Goal: Task Accomplishment & Management: Complete application form

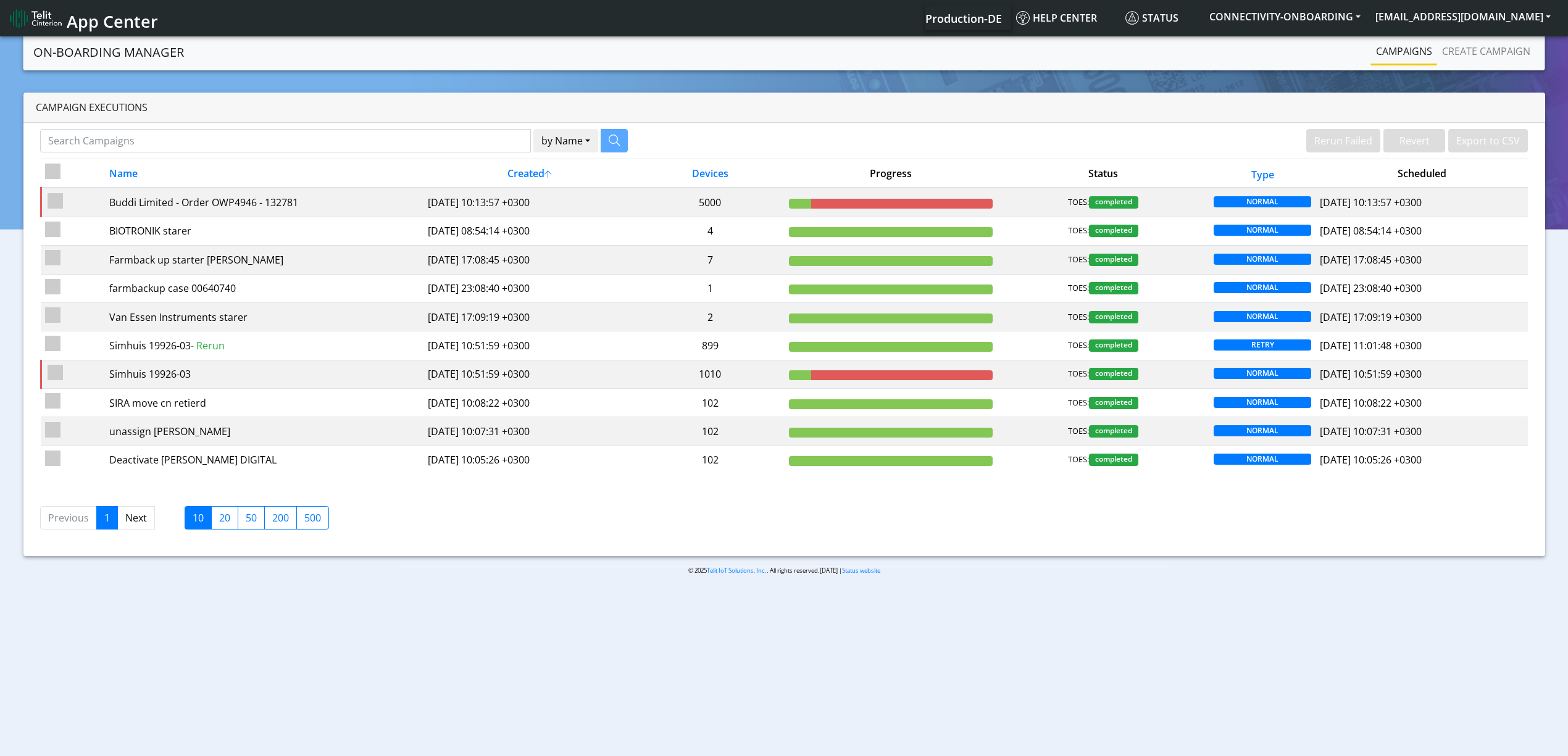
click at [442, 121] on div "Campaign Executions" at bounding box center [784, 107] width 1522 height 30
click at [468, 143] on input "Search Campaigns" at bounding box center [285, 140] width 491 height 23
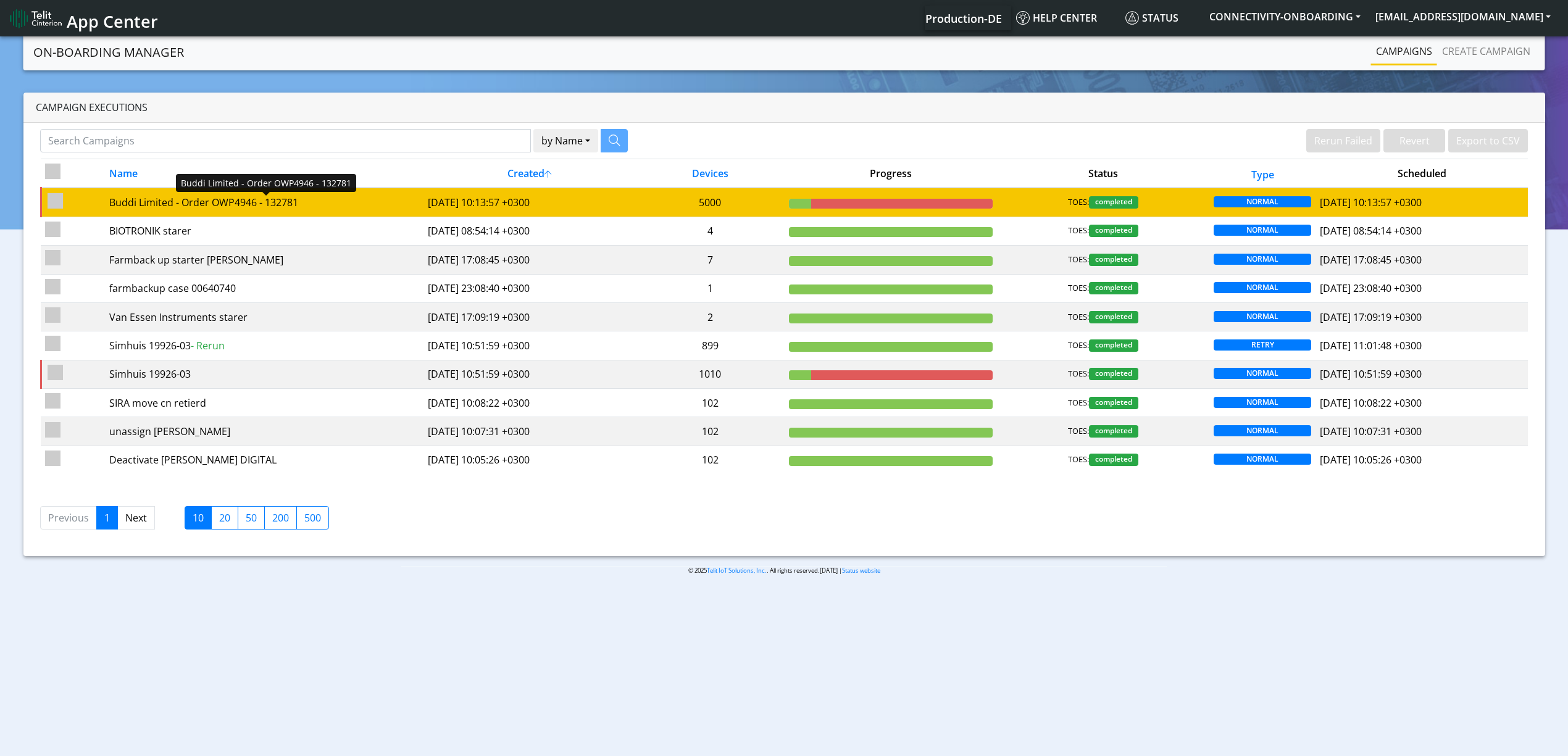
click at [404, 196] on div "Buddi Limited - Order OWP4946 - 132781" at bounding box center [264, 203] width 310 height 15
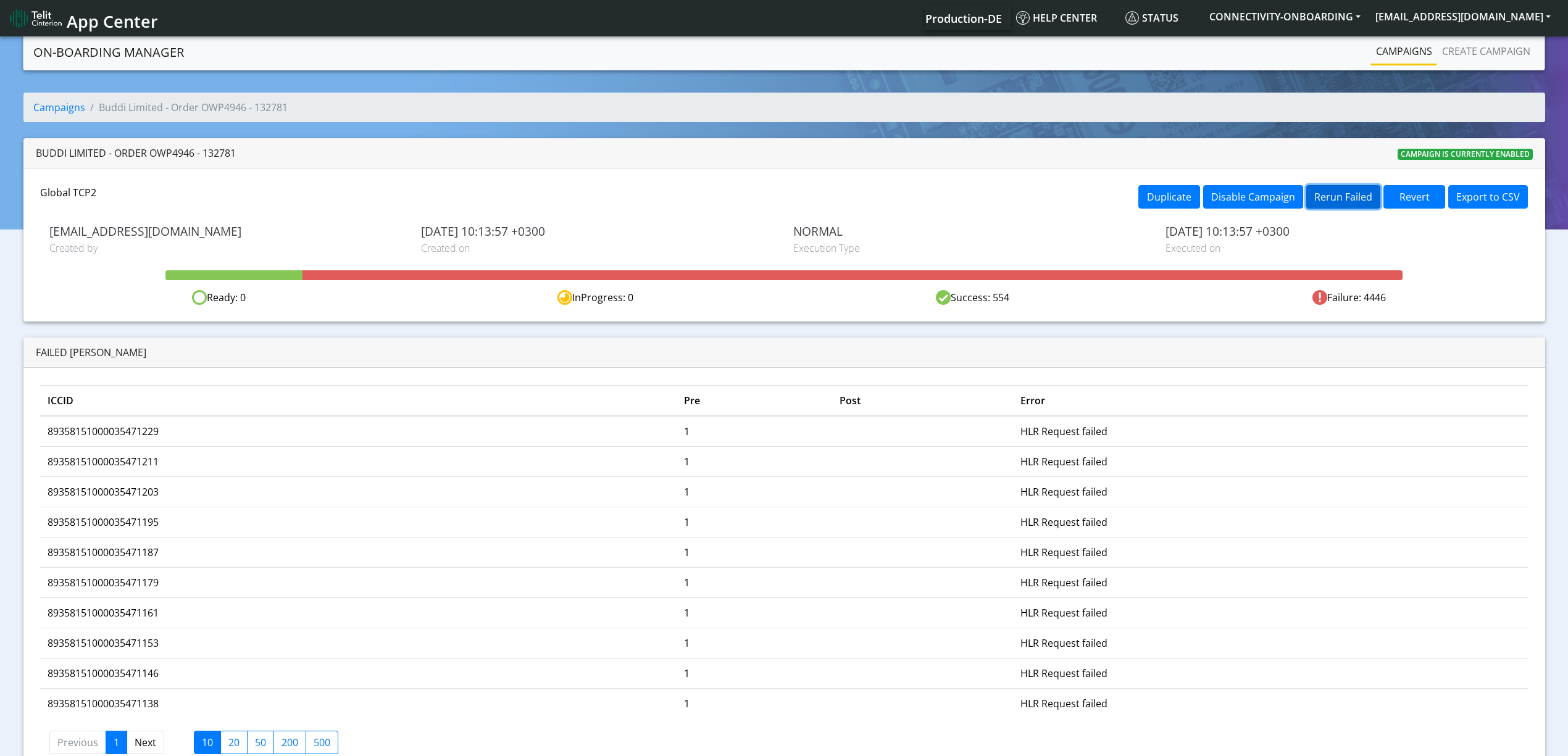
click at [1337, 205] on button "Rerun Failed" at bounding box center [1343, 197] width 74 height 23
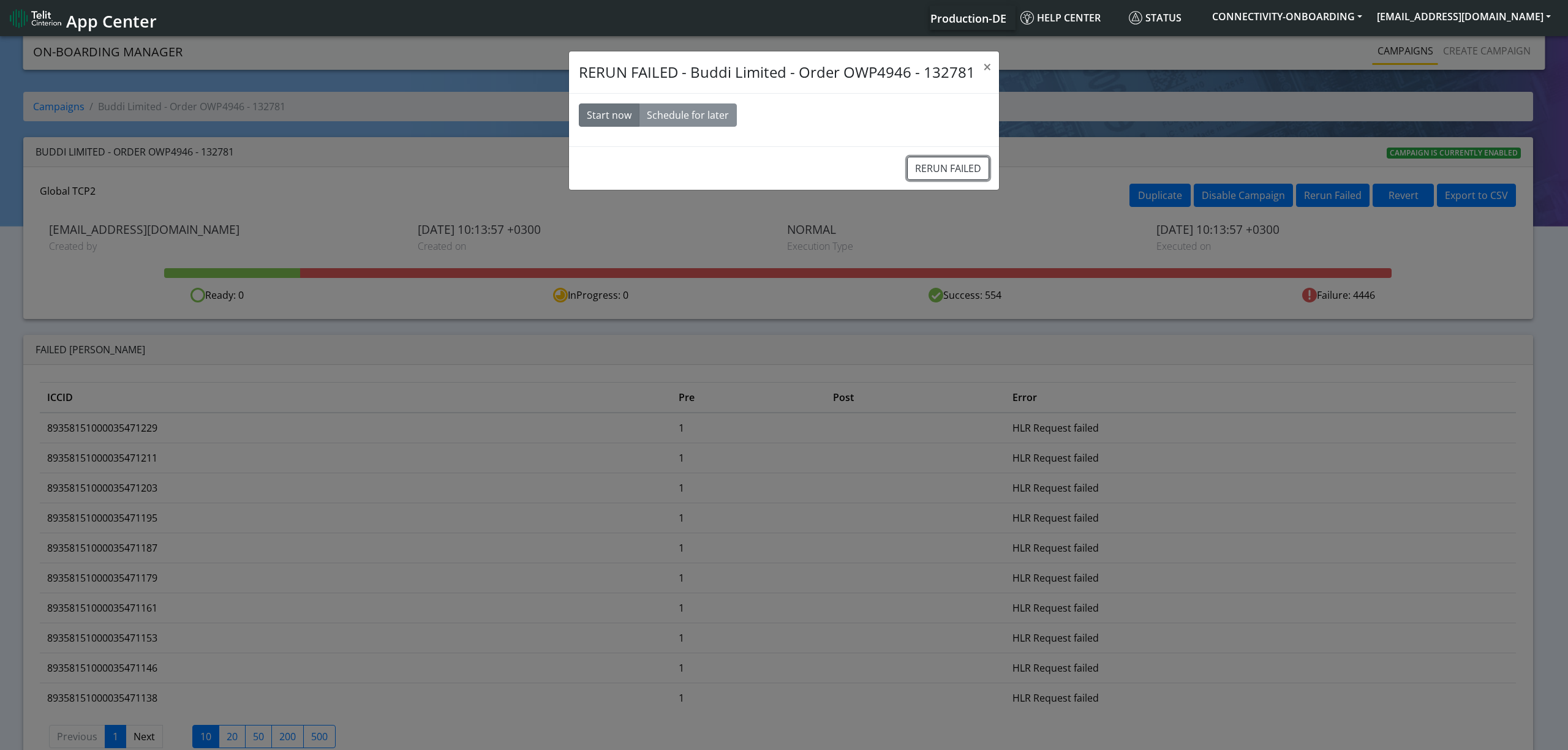
click at [969, 157] on button "RERUN FAILED" at bounding box center [948, 168] width 82 height 23
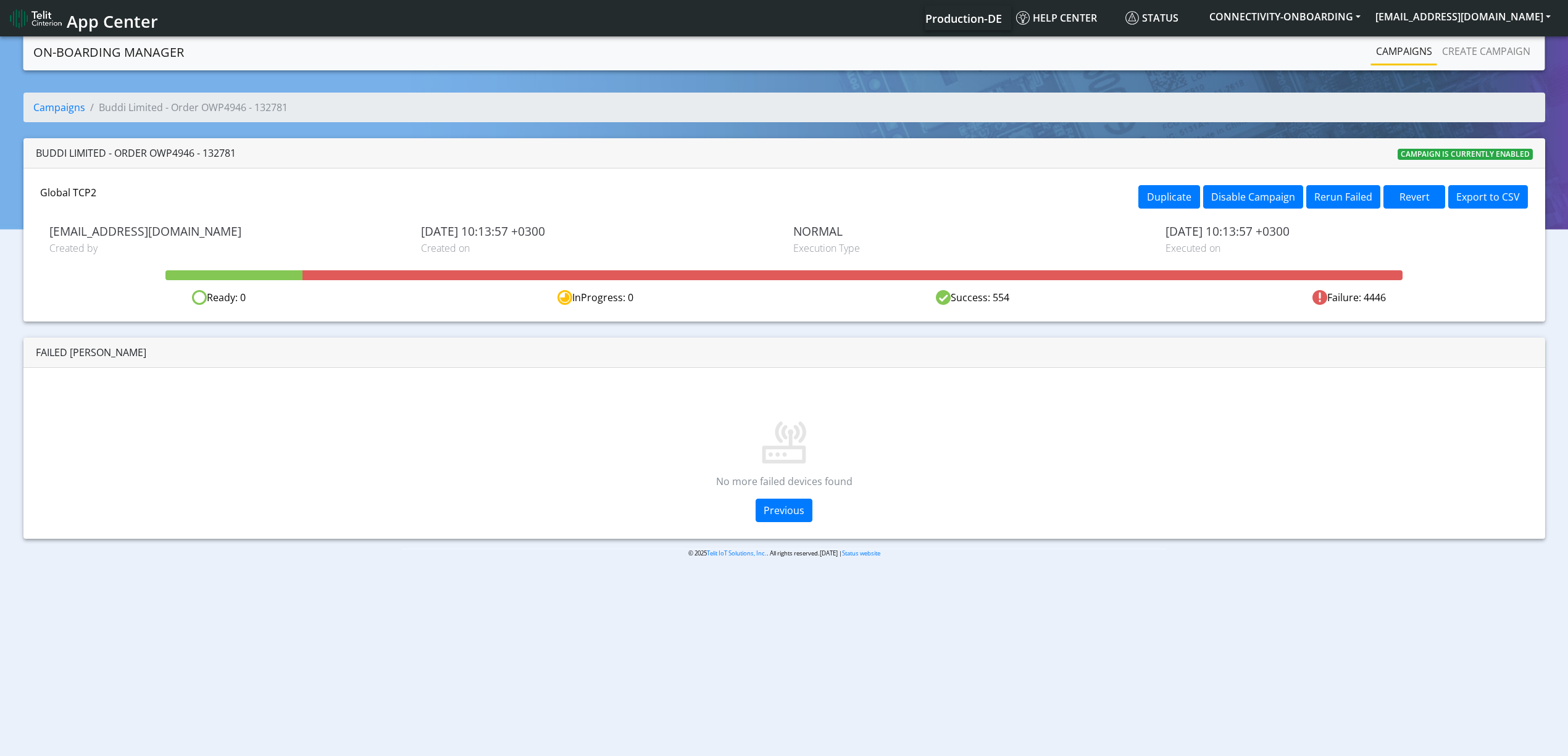
click at [1403, 57] on link "Campaigns" at bounding box center [1404, 51] width 66 height 25
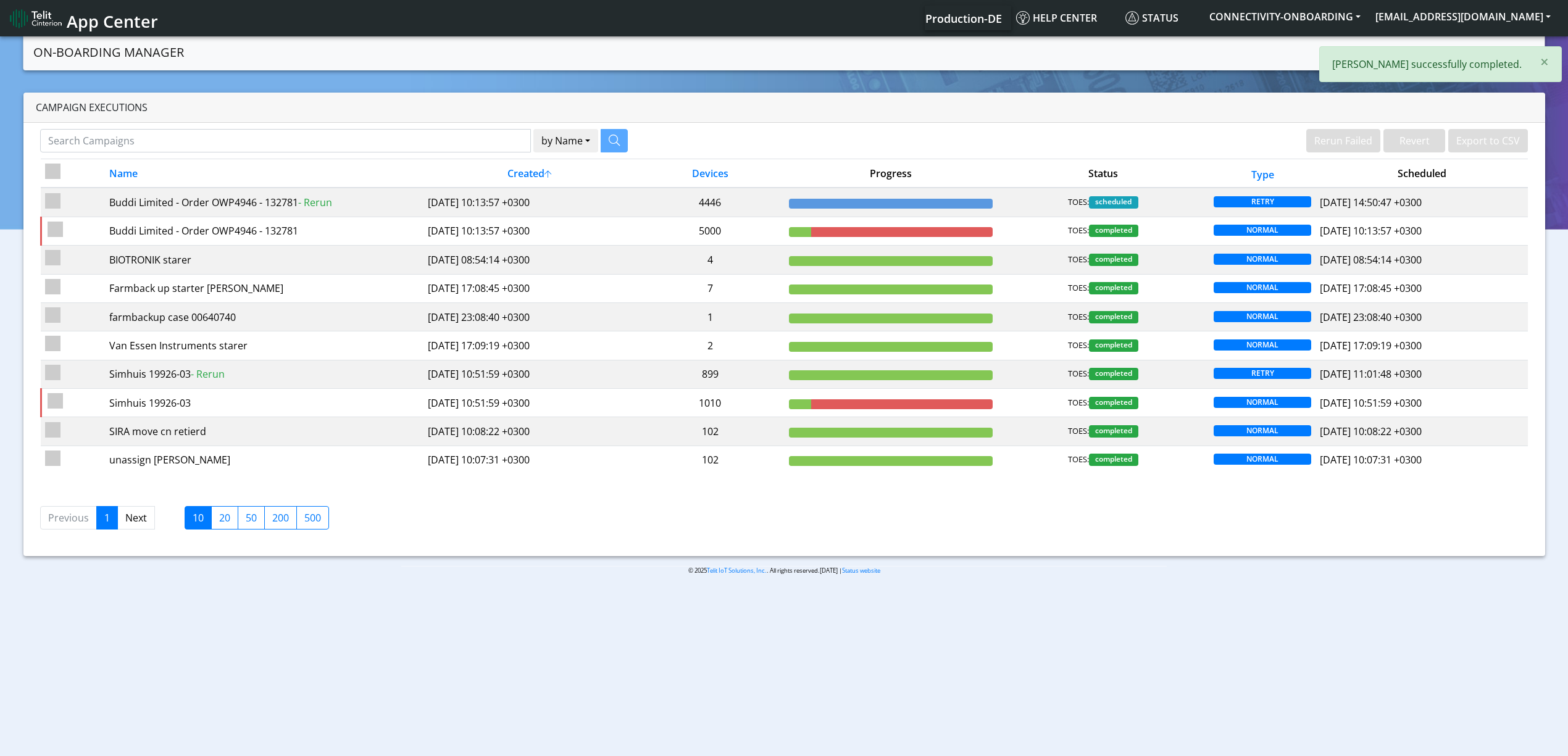
click at [344, 125] on div "by Name Name [PERSON_NAME] Failed Revert Export to CSV Name Created Devices Pro…" at bounding box center [784, 339] width 1522 height 433
click at [349, 137] on input "Search Campaigns" at bounding box center [285, 140] width 491 height 23
paste input "WANDERCRAFT"
type input "WANDERCRAFT"
click at [591, 138] on button "button" at bounding box center [599, 140] width 27 height 23
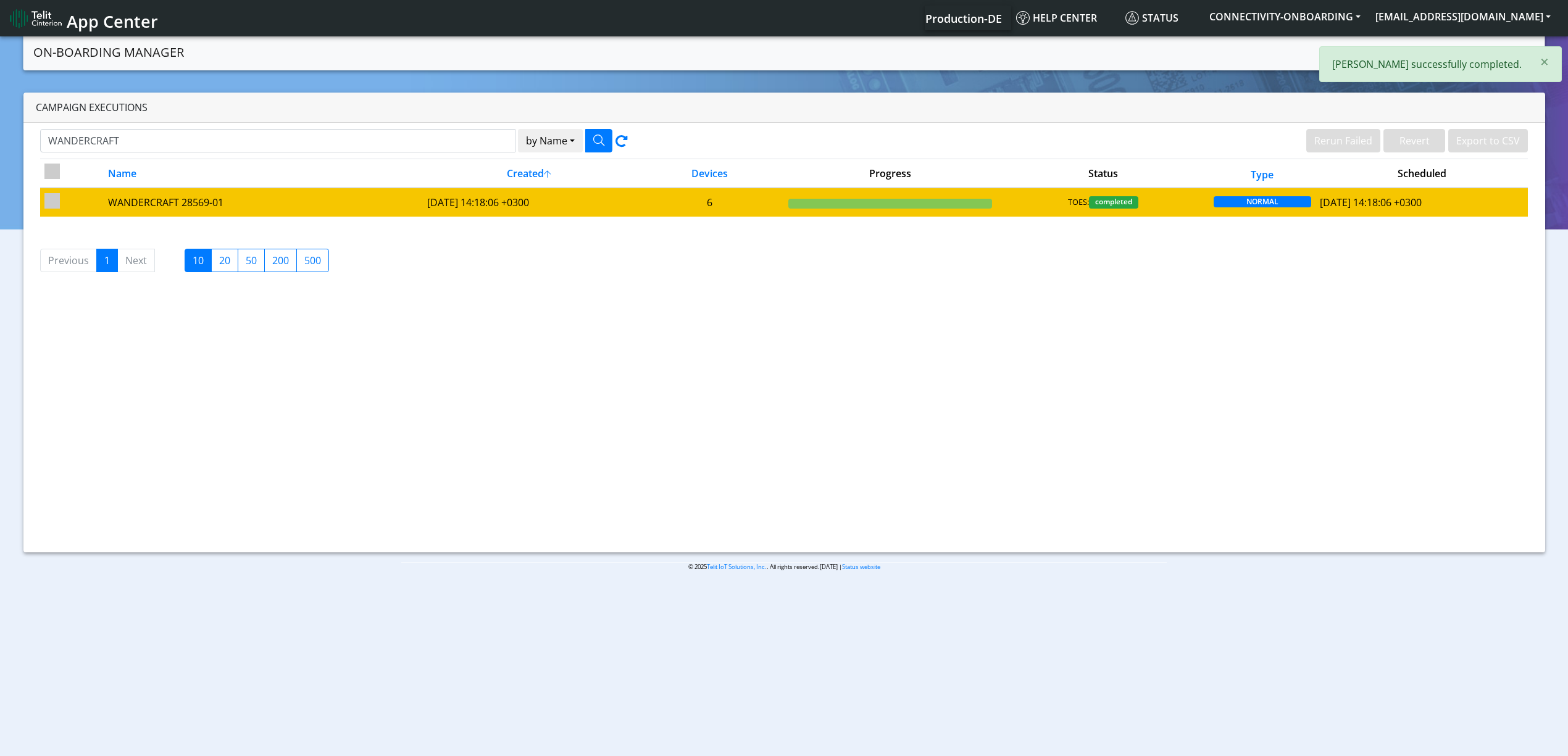
click at [463, 198] on td "[DATE] 14:18:06 +0300" at bounding box center [529, 201] width 212 height 29
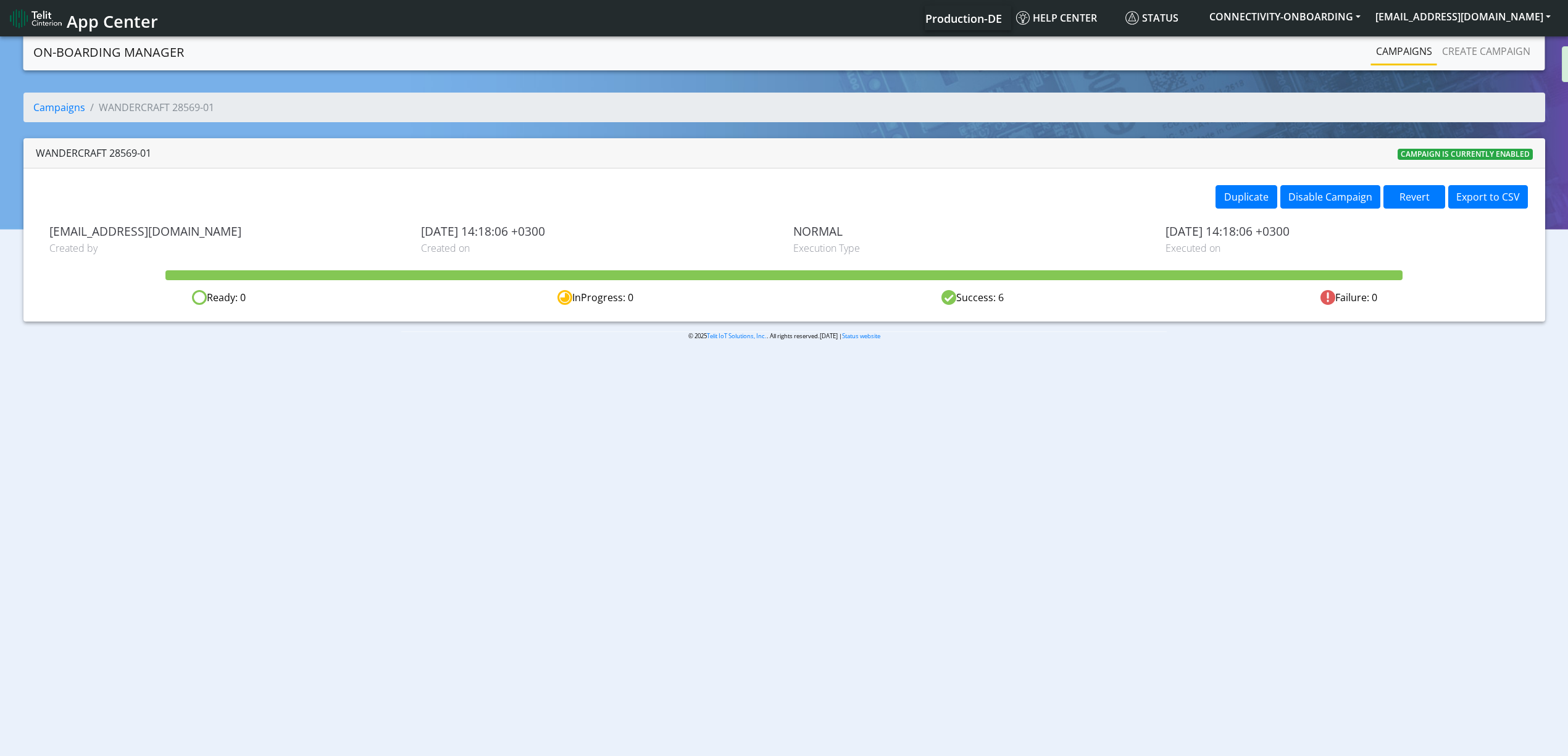
click at [1213, 203] on div "Duplicate Disable Campaign Revert Export to CSV" at bounding box center [1160, 199] width 753 height 27
click at [1235, 205] on button "Duplicate" at bounding box center [1247, 197] width 62 height 23
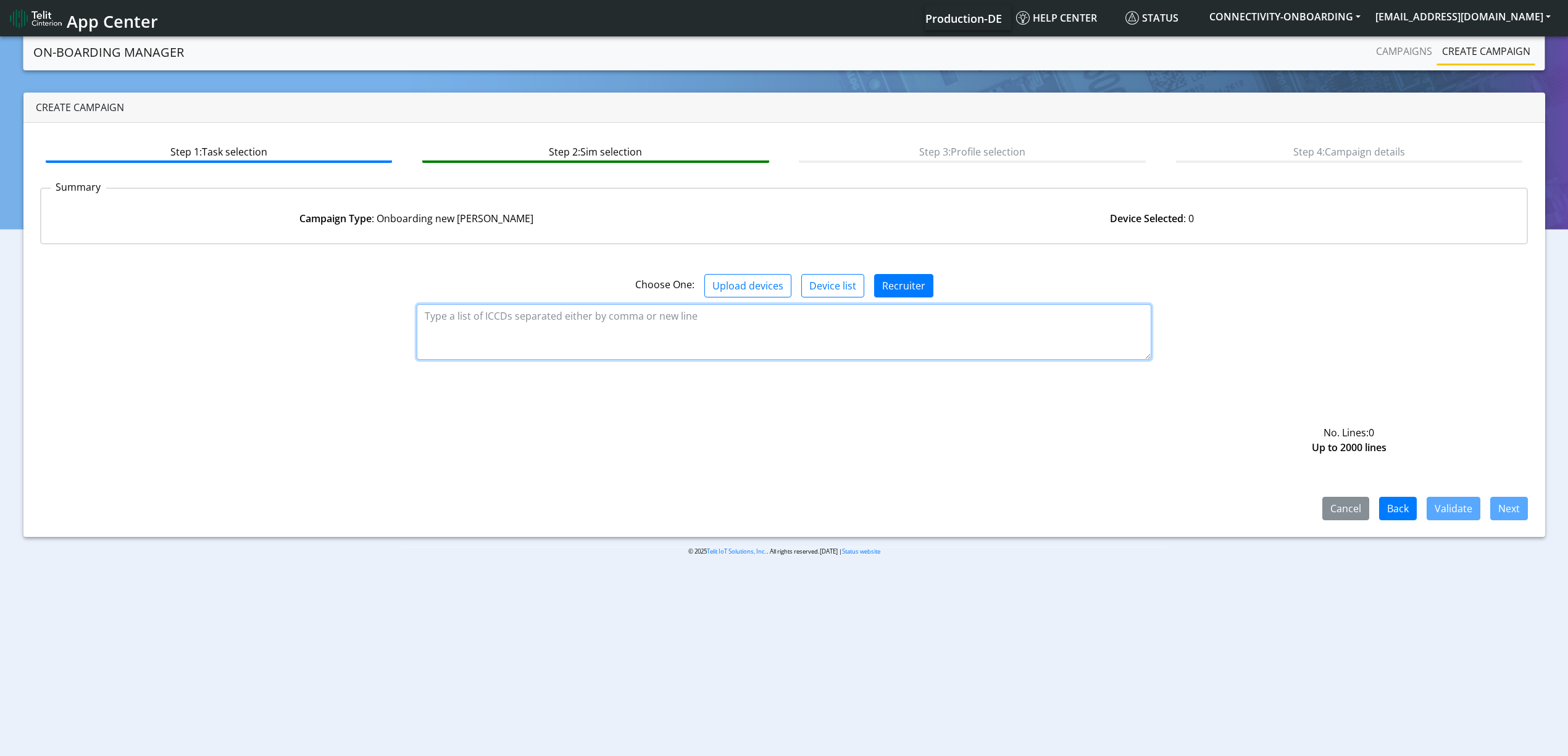
click at [798, 326] on textarea at bounding box center [784, 331] width 735 height 55
paste textarea "89358151000035332231 89358151000035332249 89358151000035332256 8935815100003533…"
type textarea "89358151000035332231 89358151000035332249 89358151000035332256 8935815100003533…"
click at [1477, 517] on button "Validate" at bounding box center [1453, 508] width 54 height 23
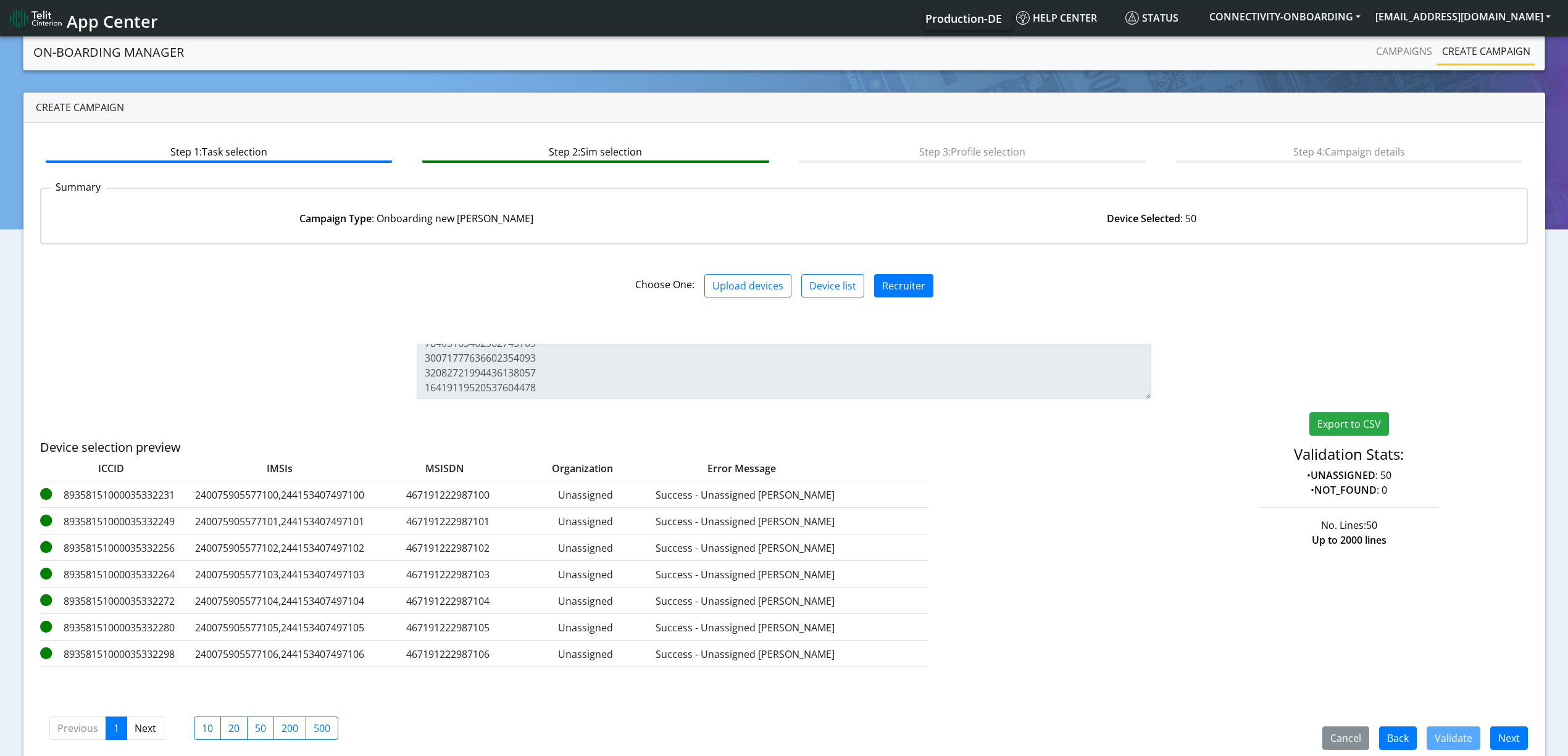
scroll to position [18, 0]
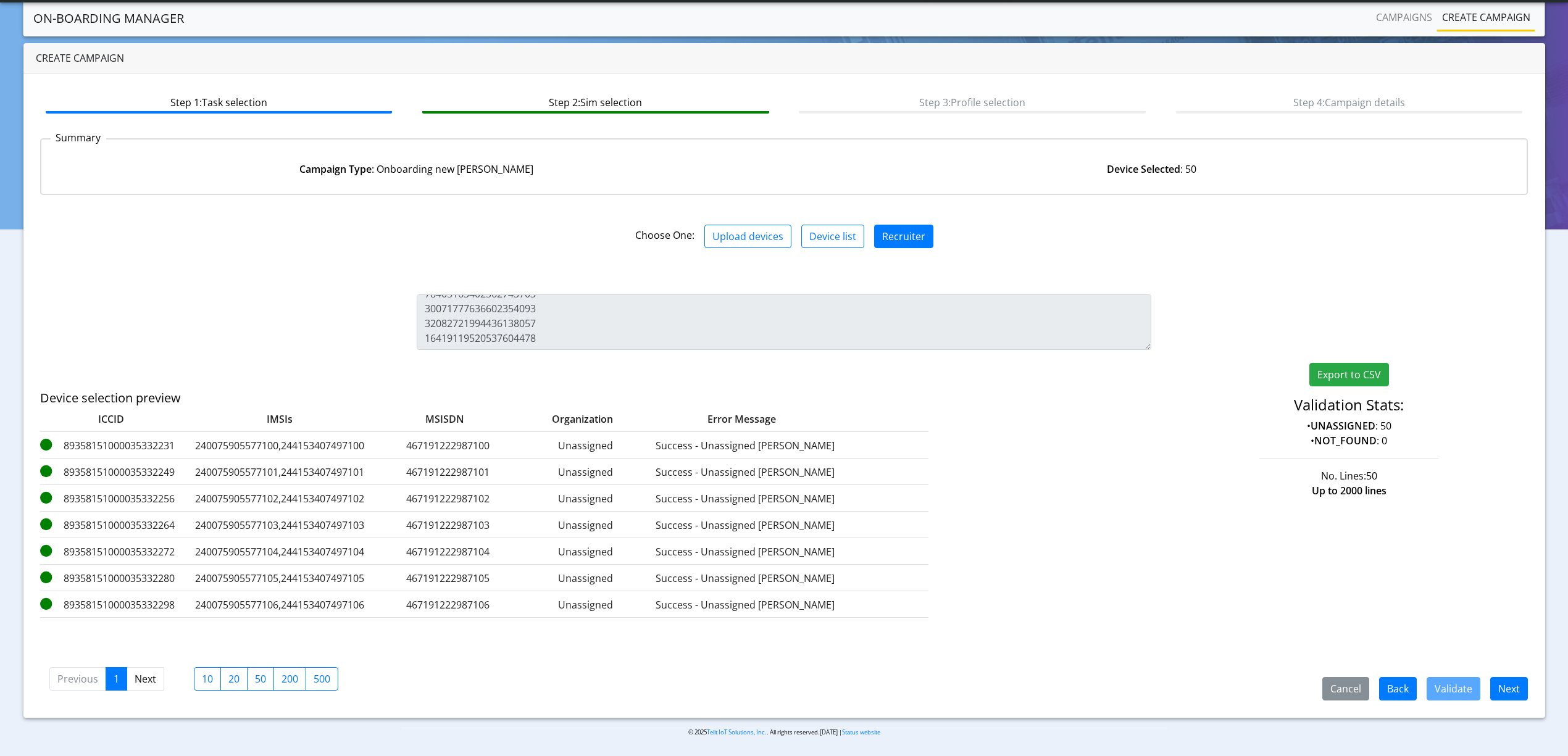
click at [1514, 674] on div "Cancel Back Validate Next Previous 1 Next 10 20 50 200 500" at bounding box center [784, 677] width 1489 height 45
click at [1514, 682] on button "Next" at bounding box center [1509, 688] width 37 height 23
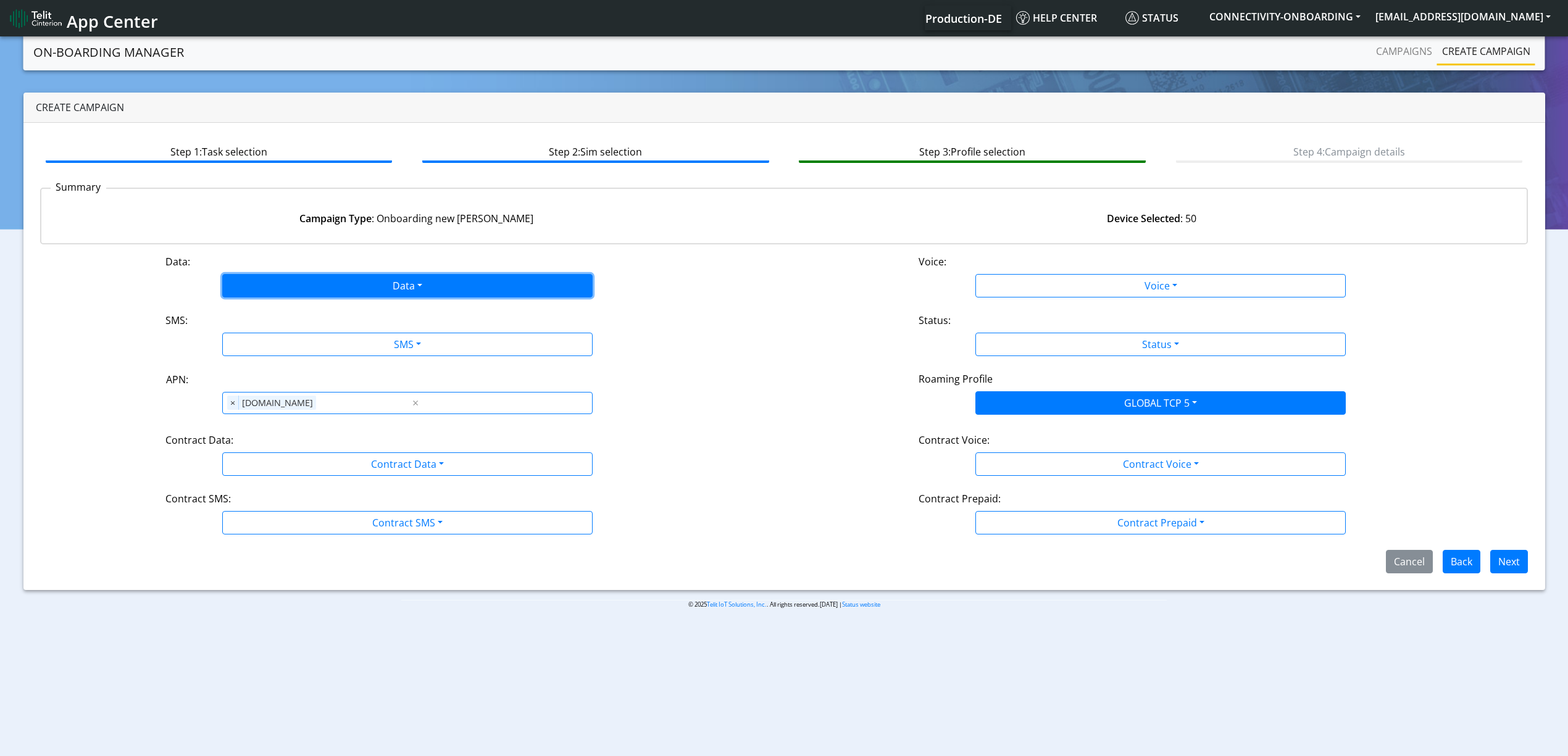
click at [356, 279] on button "Data" at bounding box center [407, 285] width 370 height 23
click at [273, 339] on button "Enabled" at bounding box center [408, 335] width 369 height 20
click at [283, 342] on button "SMS" at bounding box center [407, 344] width 370 height 23
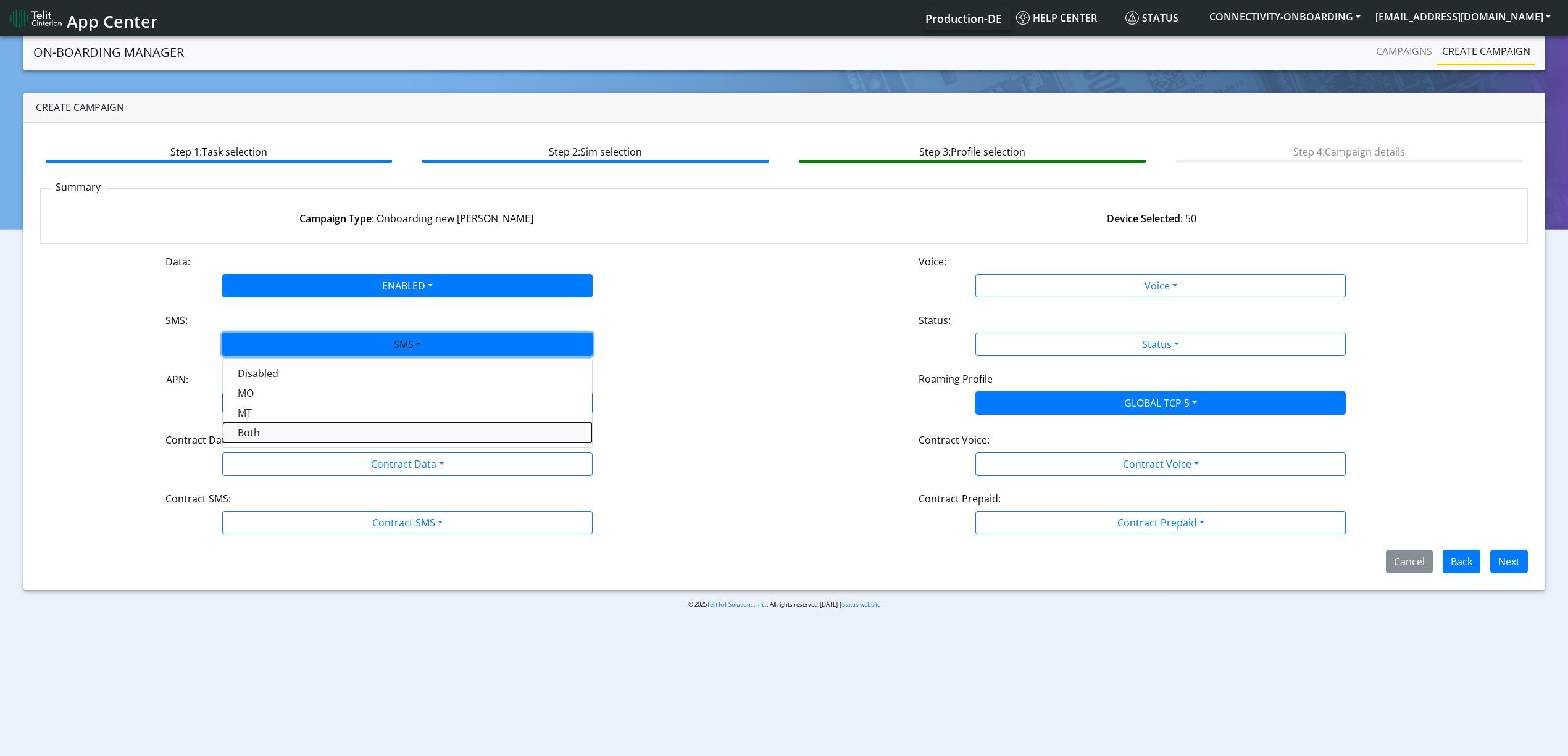
click at [277, 430] on button "Both" at bounding box center [408, 433] width 369 height 20
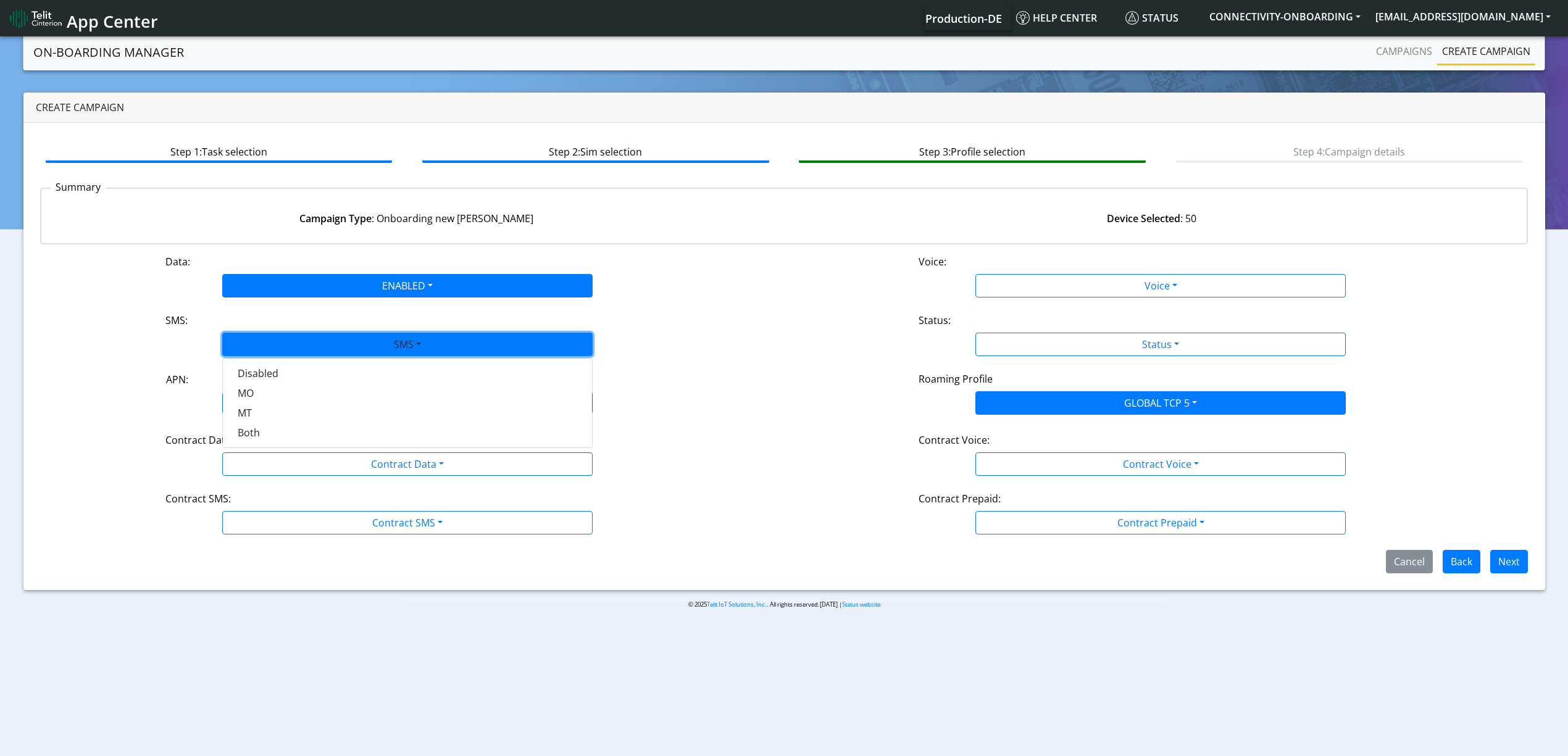
click at [284, 452] on div "Contract Data:" at bounding box center [407, 443] width 502 height 20
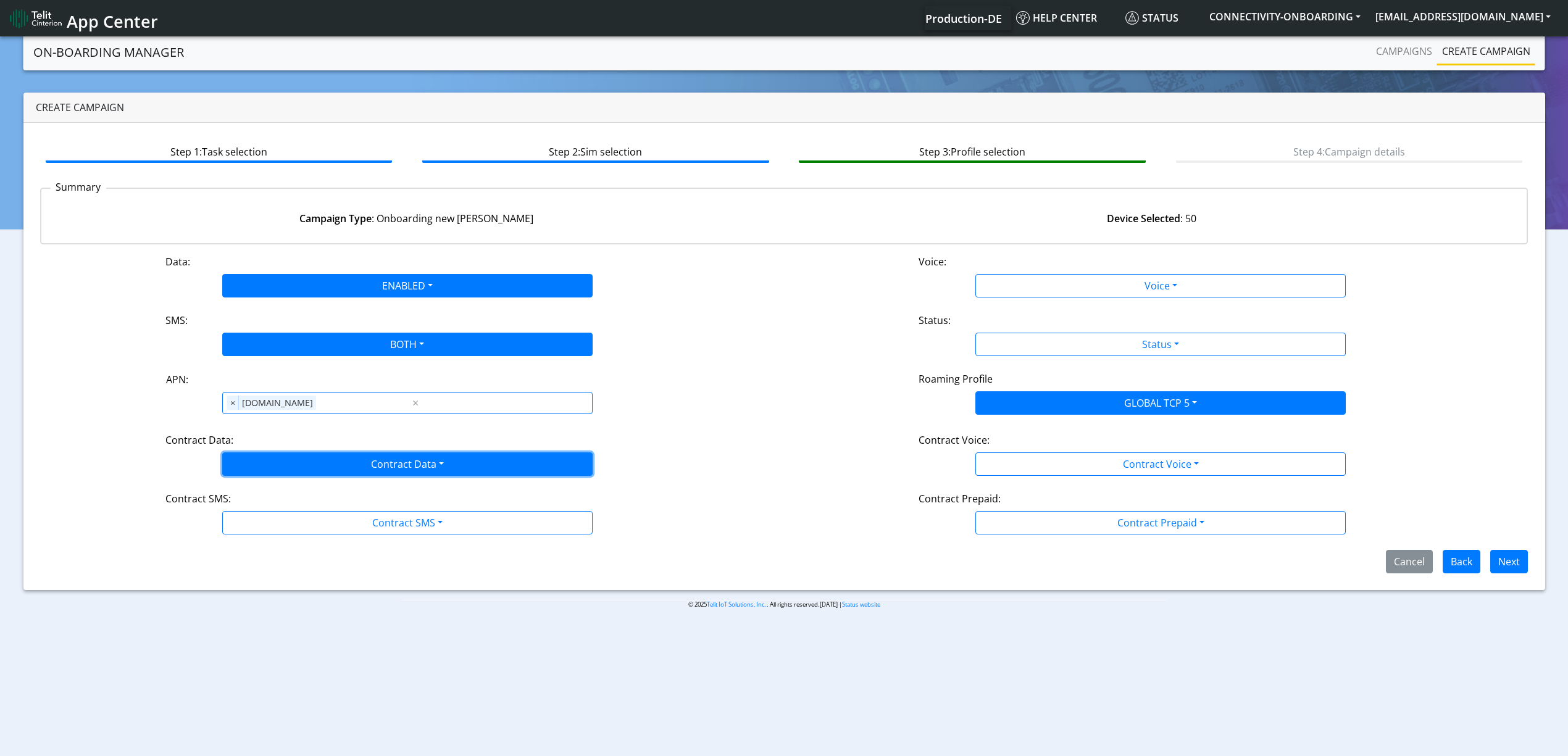
click at [277, 467] on button "Contract Data" at bounding box center [407, 464] width 370 height 23
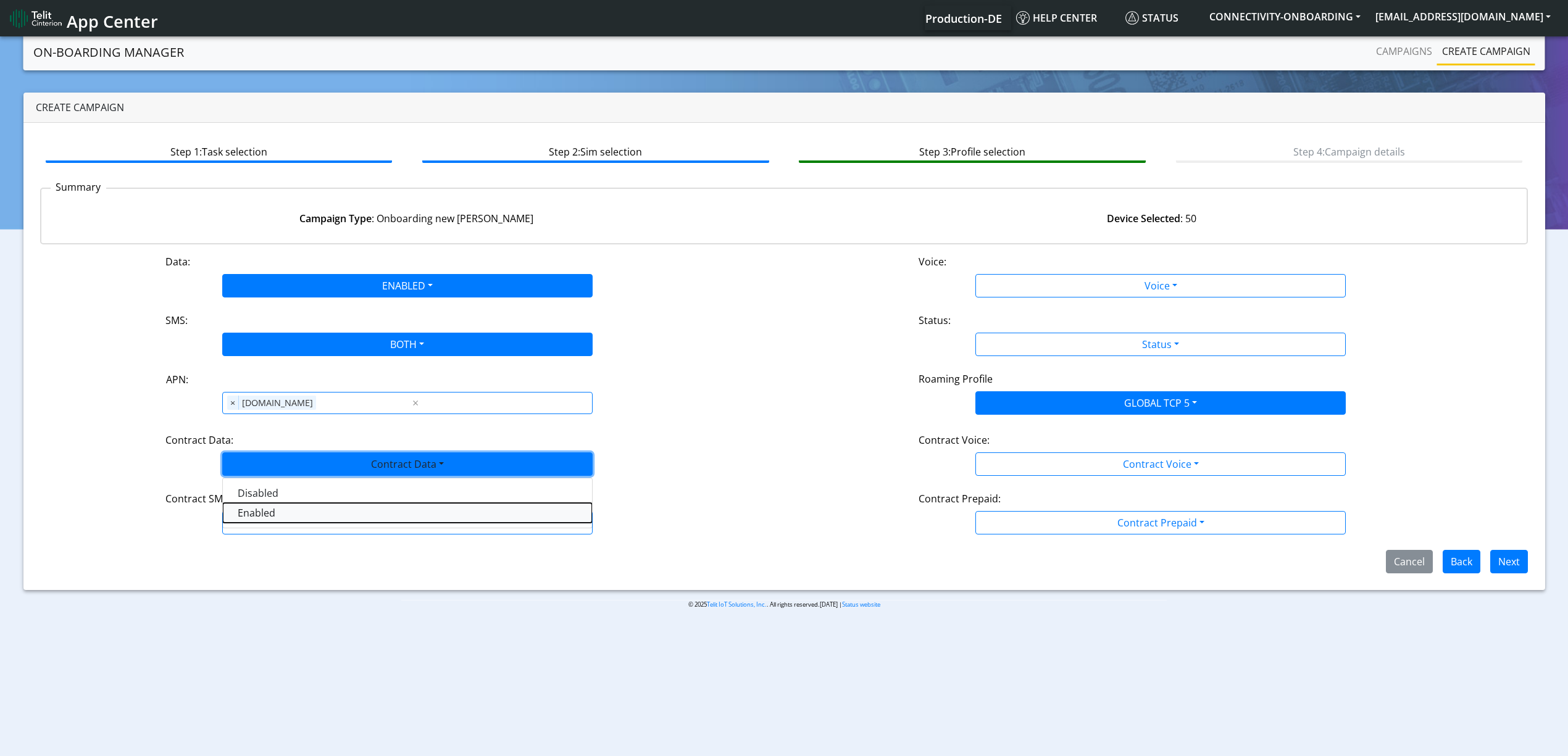
click at [271, 517] on Dataenabled-dropdown "Enabled" at bounding box center [408, 513] width 369 height 20
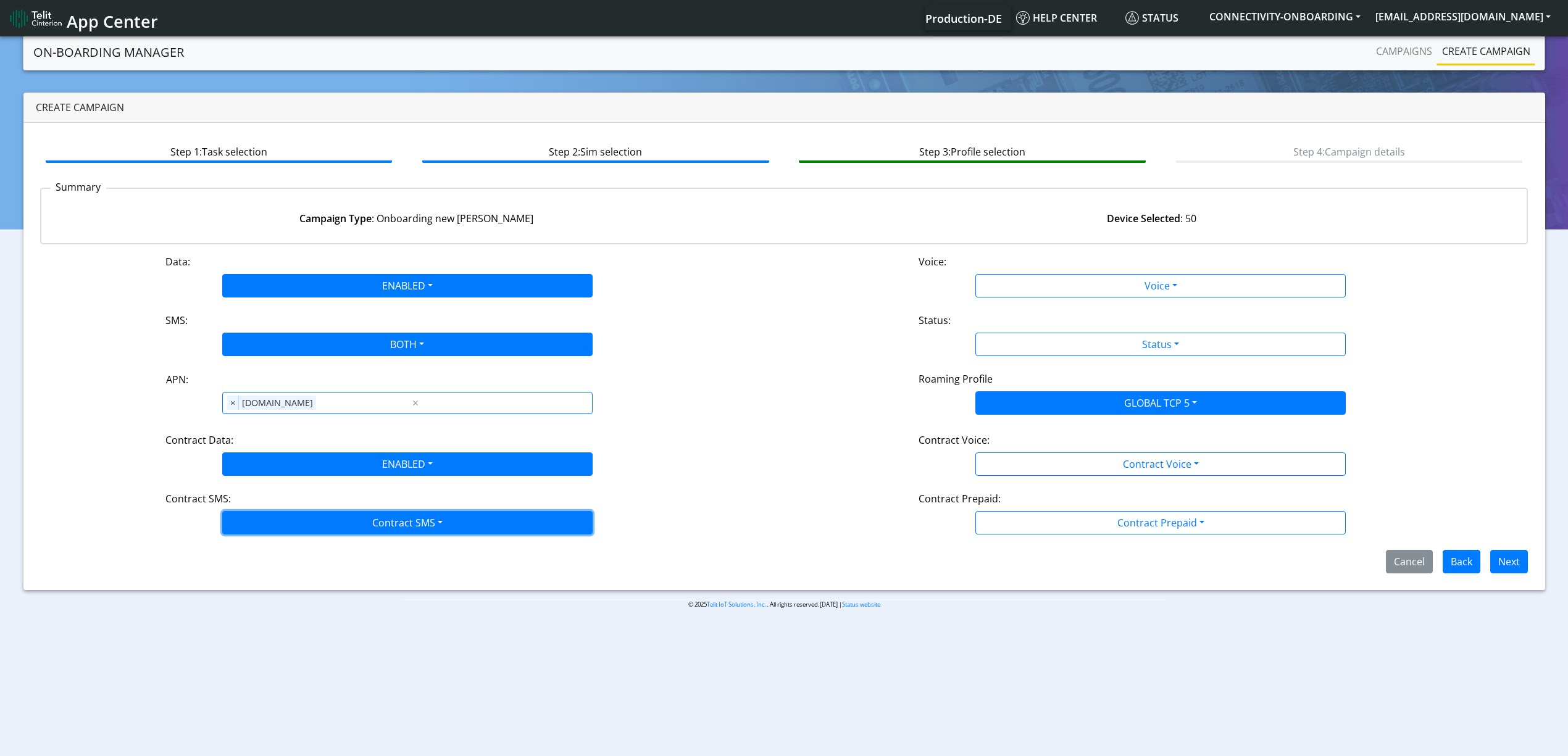
click at [277, 535] on button "Contract SMS" at bounding box center [407, 522] width 370 height 23
click at [270, 620] on SMSboth-dropdown "Both" at bounding box center [408, 611] width 369 height 20
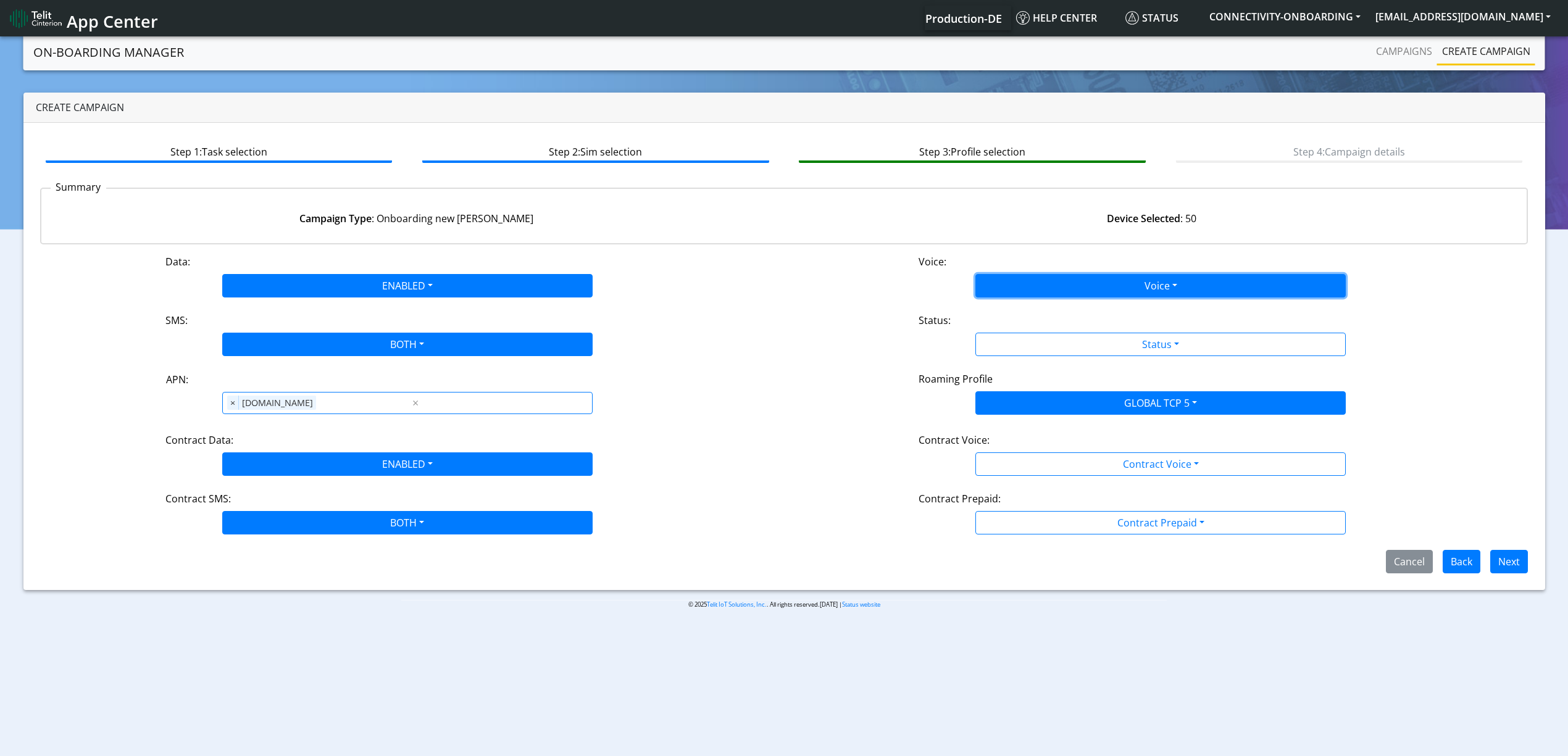
click at [1011, 289] on button "Voice" at bounding box center [1160, 285] width 370 height 23
click at [1011, 305] on button "Disabled" at bounding box center [1160, 315] width 369 height 20
click at [1018, 331] on div "Status:" at bounding box center [1160, 323] width 502 height 20
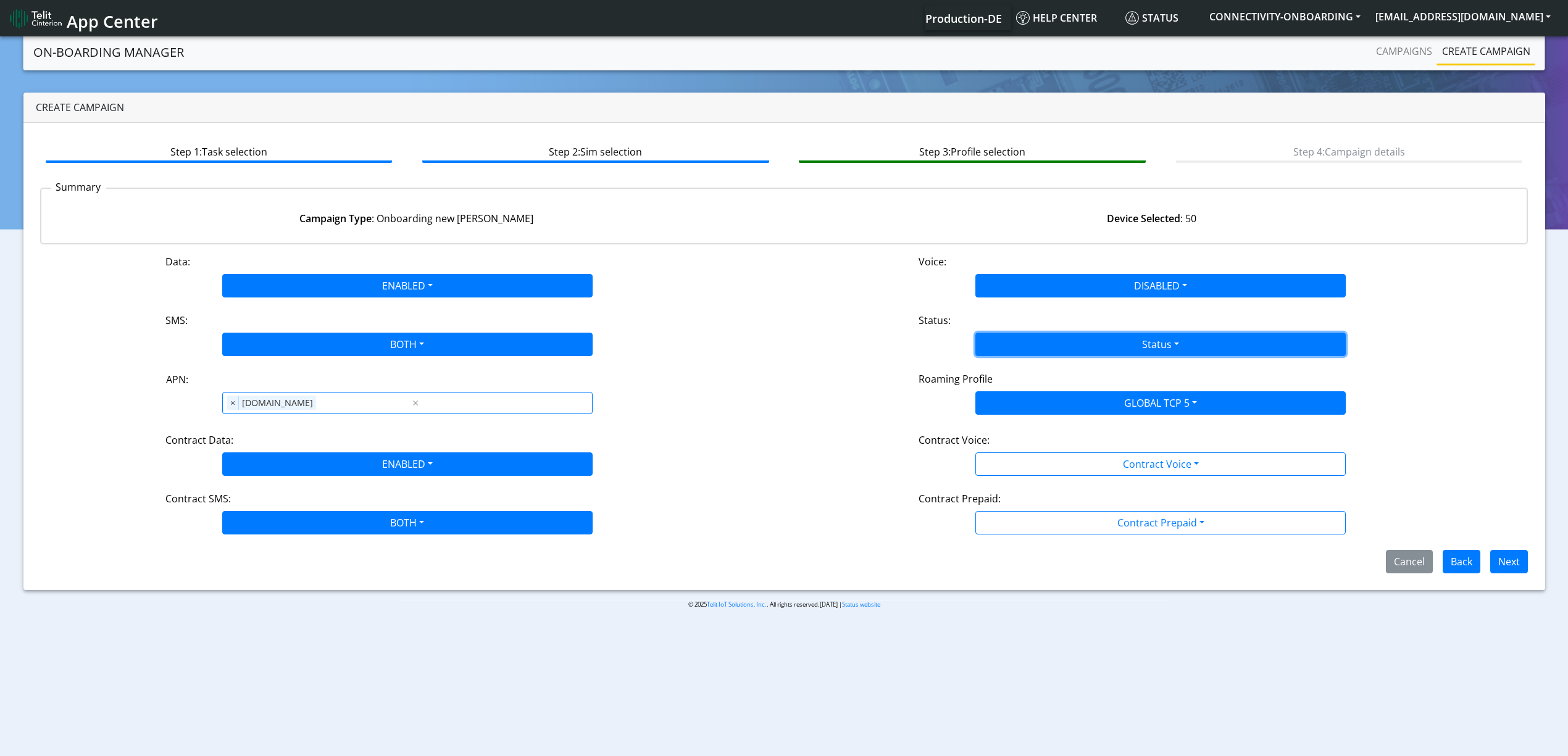
click at [1014, 353] on button "Status" at bounding box center [1160, 344] width 370 height 23
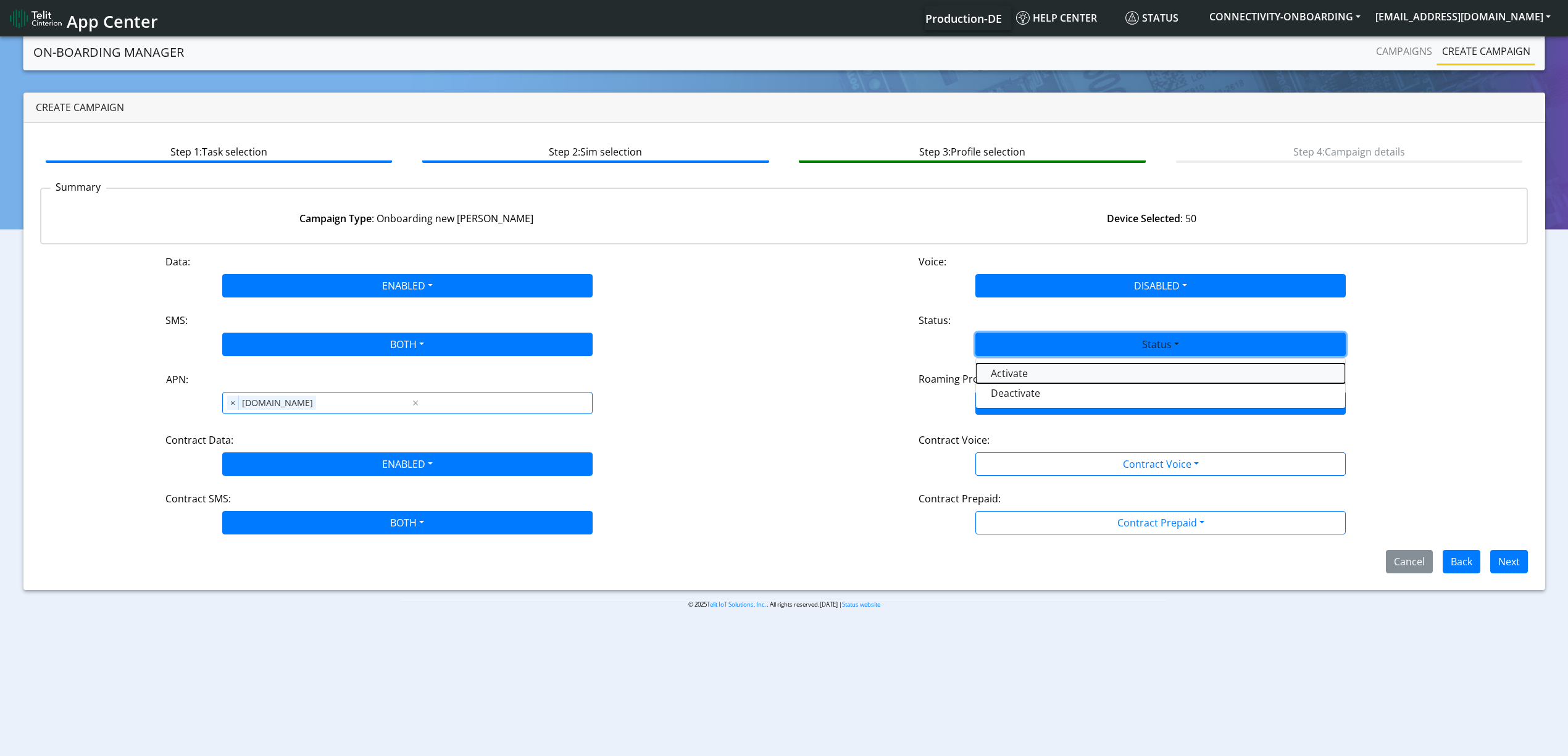
click at [1016, 375] on button "Activate" at bounding box center [1160, 373] width 369 height 20
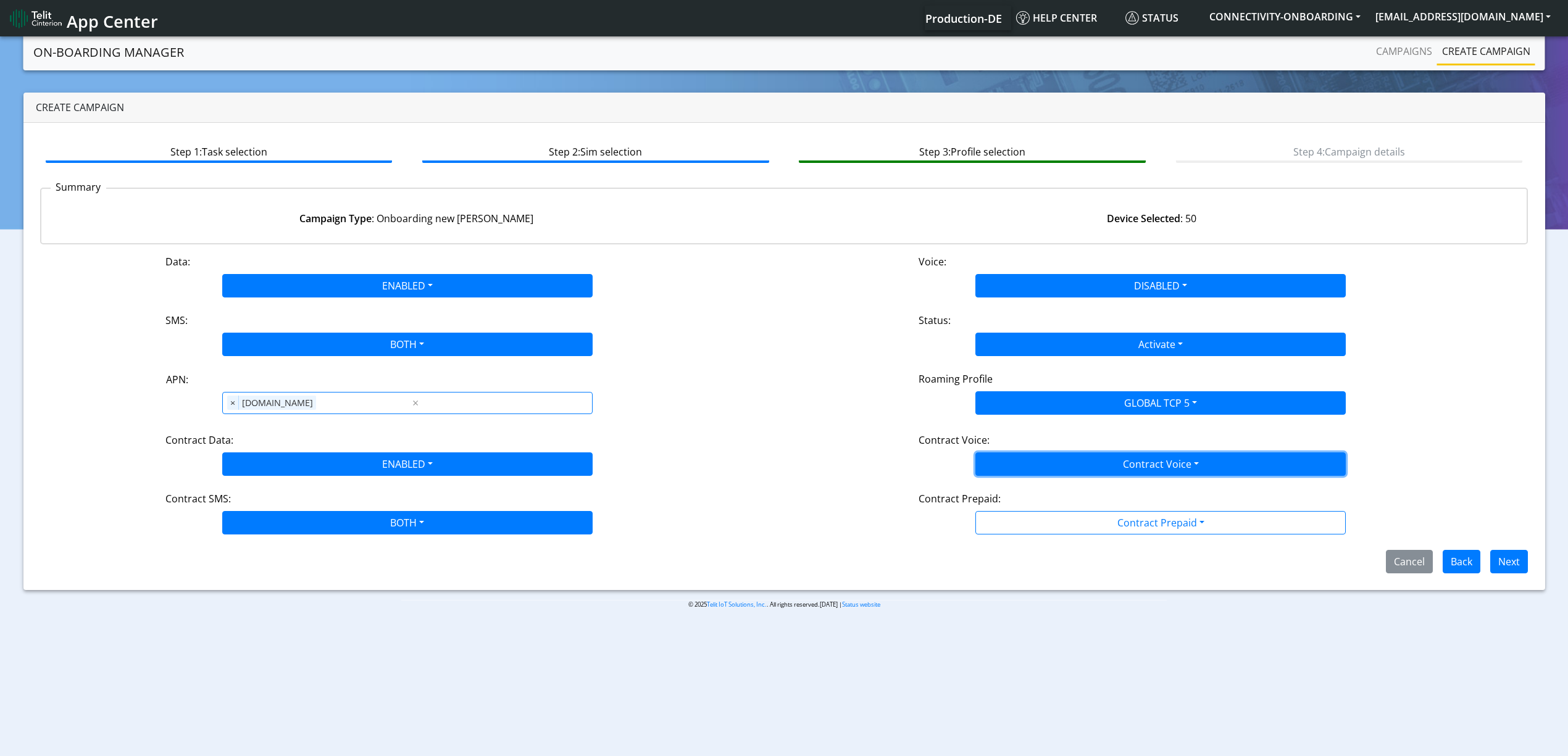
click at [1031, 454] on button "Contract Voice" at bounding box center [1160, 464] width 370 height 23
click at [1026, 494] on Voicedisabled-dropdown "Disabled" at bounding box center [1160, 493] width 369 height 20
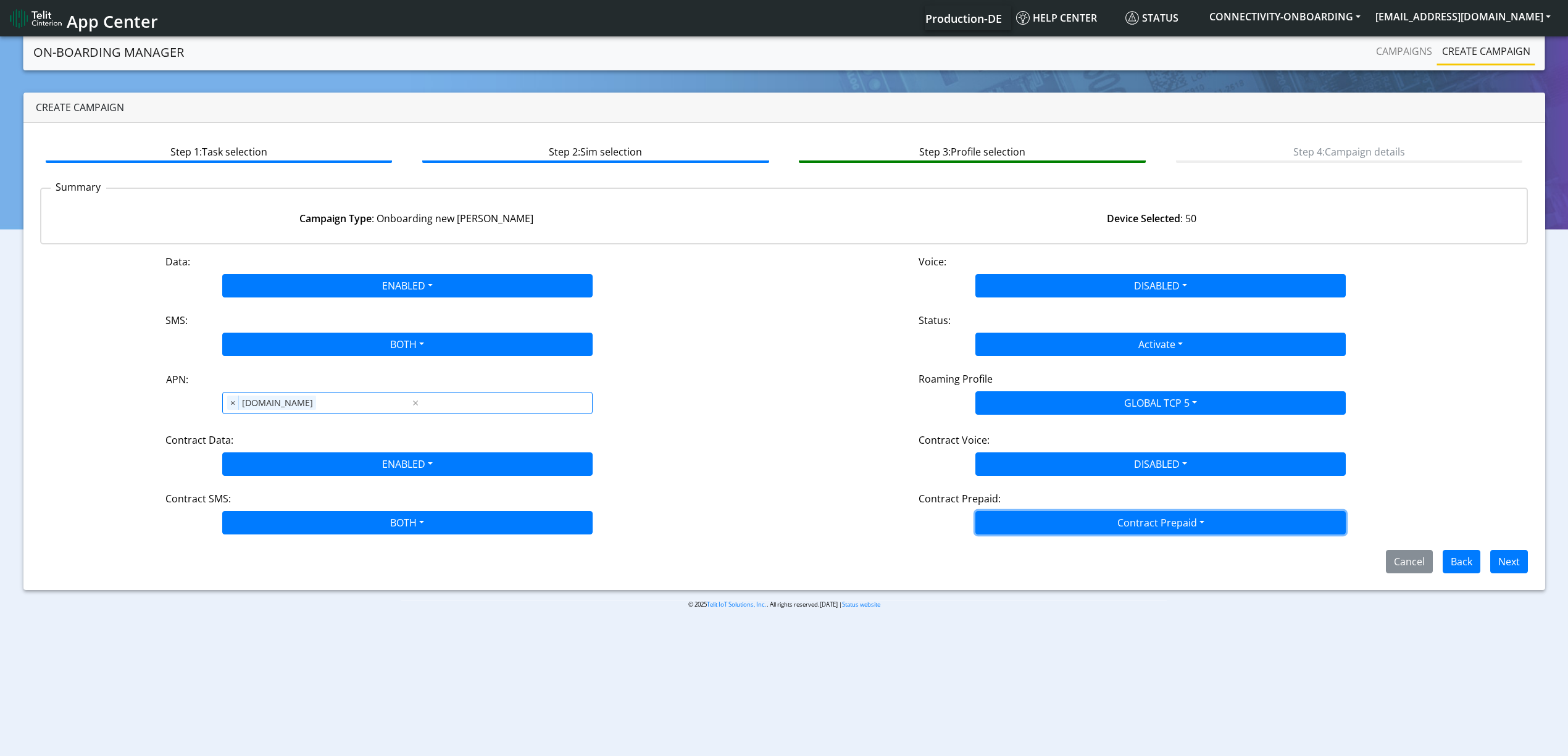
click at [1026, 519] on button "Contract Prepaid" at bounding box center [1160, 522] width 370 height 23
click at [1009, 573] on Prepaidnotprepaid-dropdown "No" at bounding box center [1160, 571] width 369 height 20
click at [1515, 564] on button "Next" at bounding box center [1509, 561] width 37 height 23
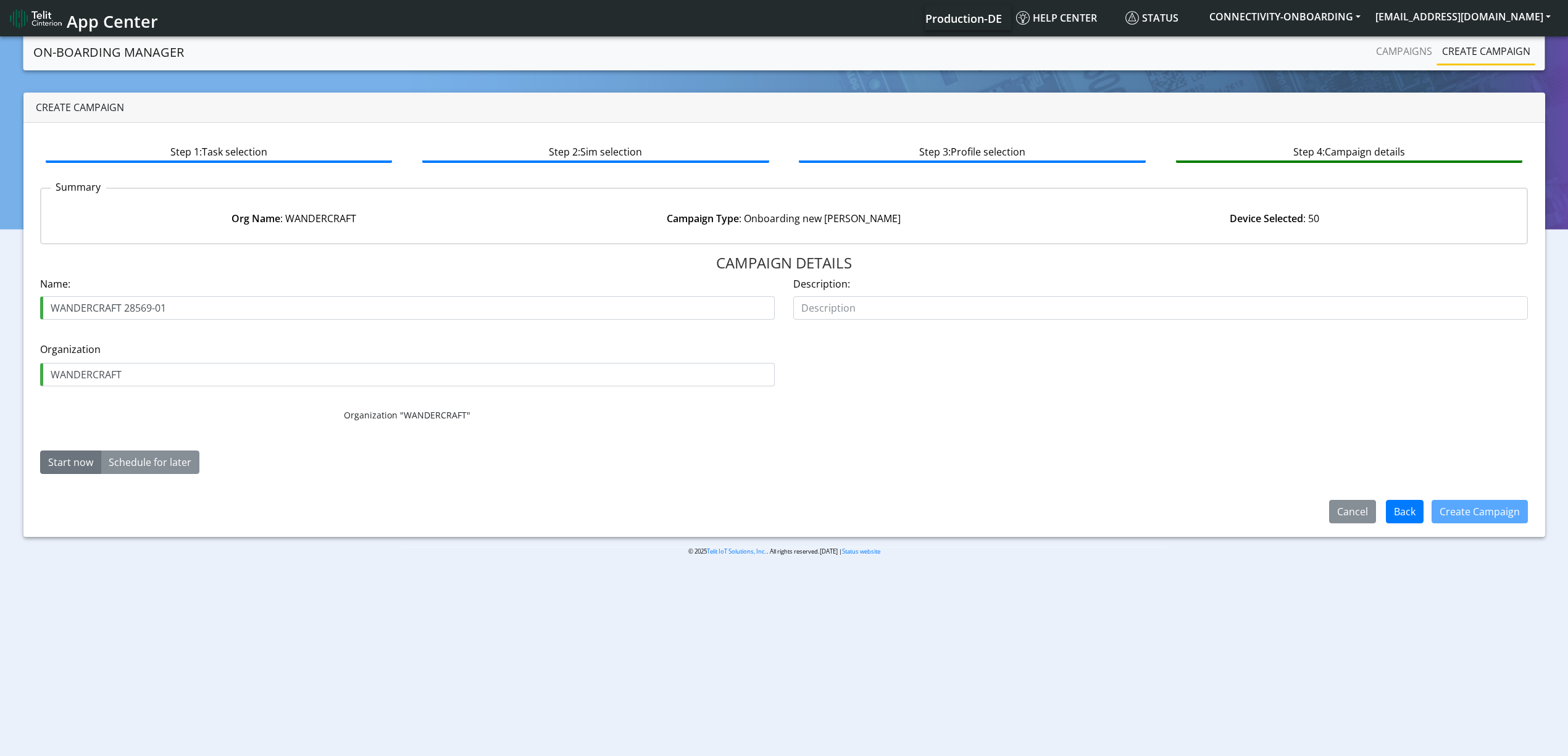
drag, startPoint x: 157, startPoint y: 306, endPoint x: 191, endPoint y: 309, distance: 34.1
click at [191, 309] on input "WANDERCRAFT 28569-01" at bounding box center [408, 307] width 735 height 23
type input "WANDERCRAFT 28569-02"
click at [1470, 509] on button "Create Campaign" at bounding box center [1480, 511] width 96 height 23
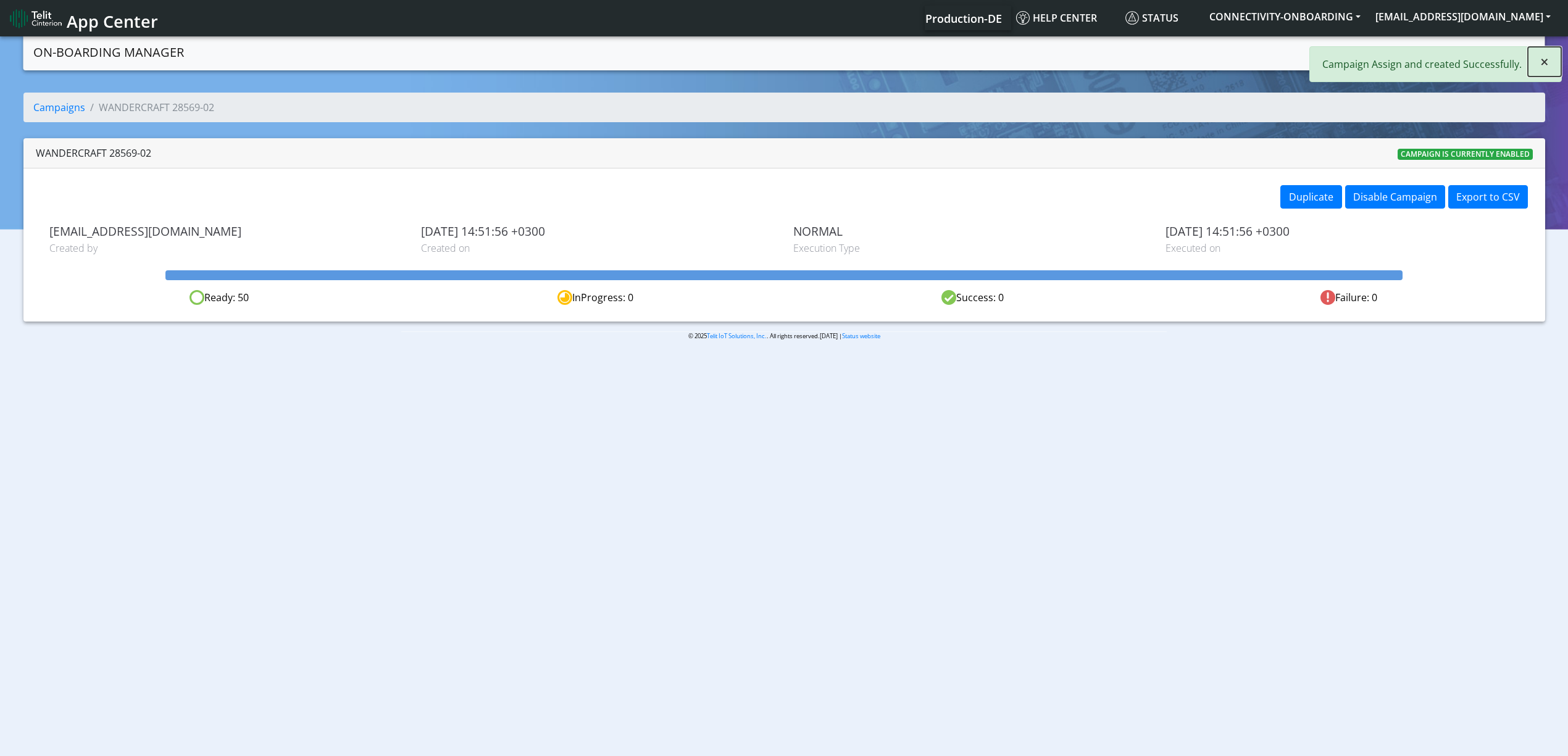
click at [1533, 62] on button "×" at bounding box center [1545, 61] width 33 height 29
click at [1394, 52] on link "Campaigns" at bounding box center [1404, 51] width 66 height 25
